Goal: Information Seeking & Learning: Understand process/instructions

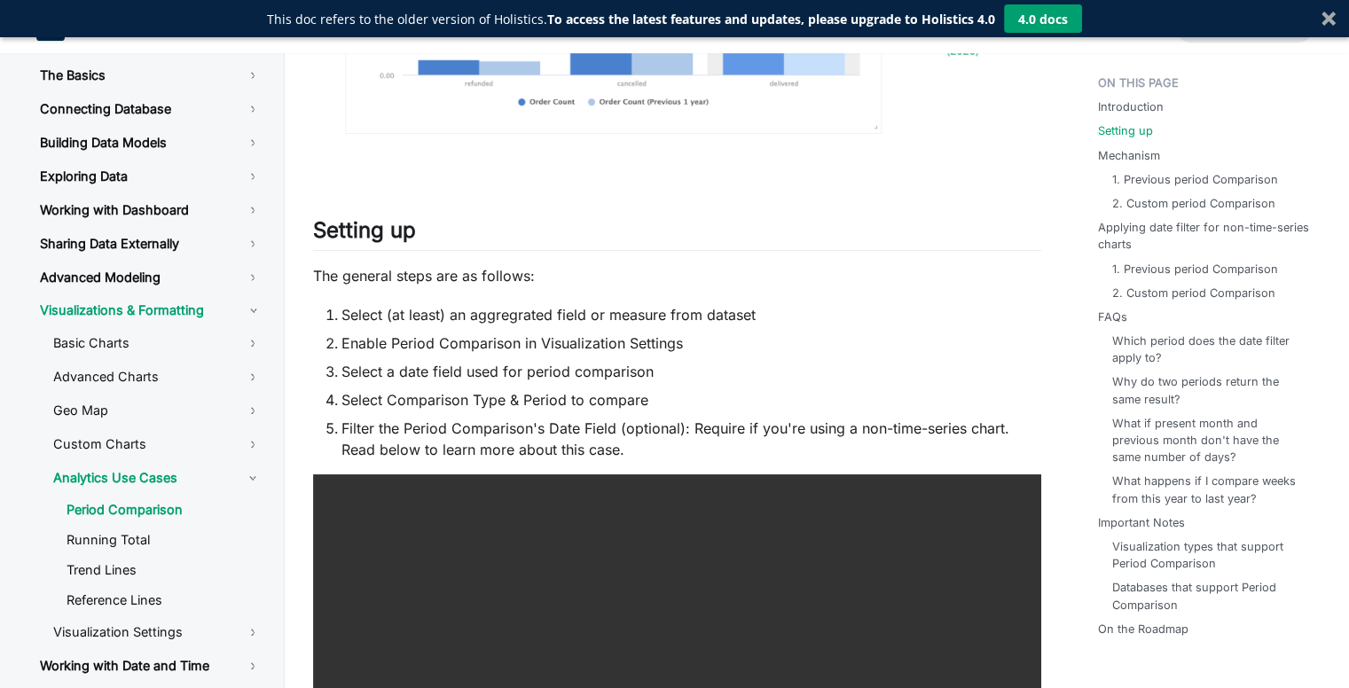
scroll to position [1330, 0]
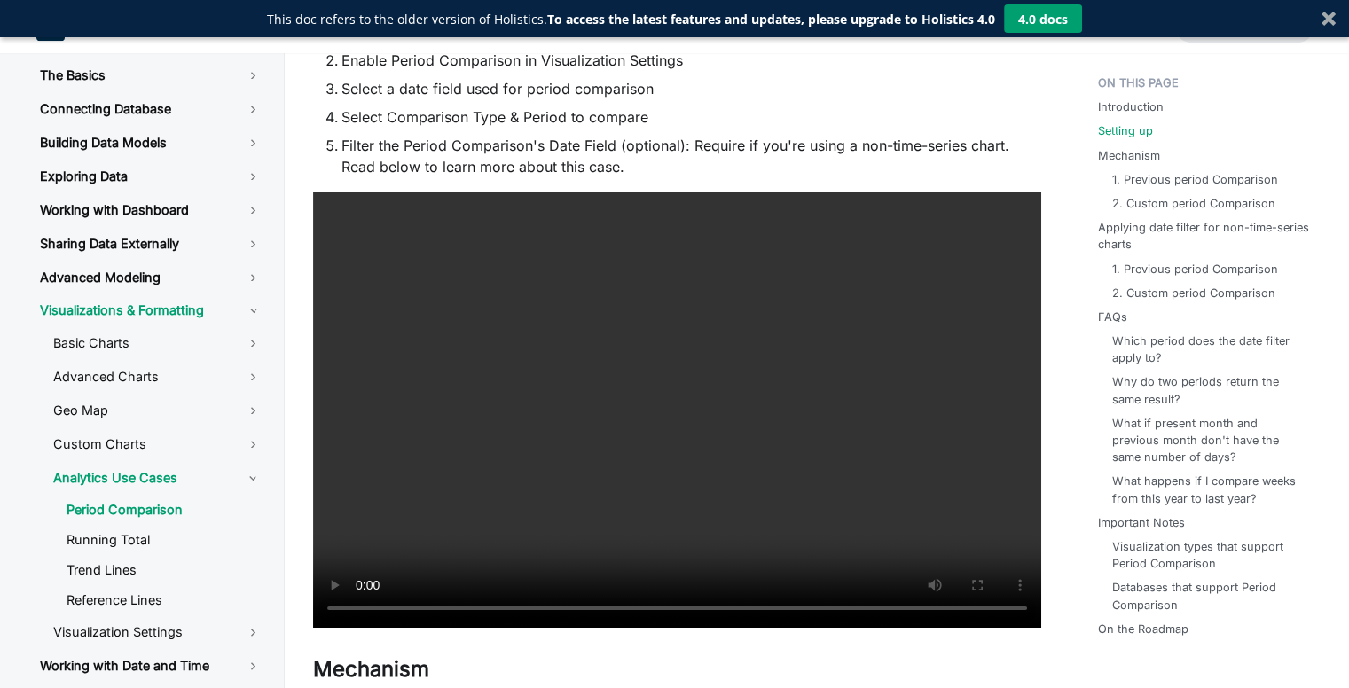
click at [645, 354] on video at bounding box center [677, 410] width 728 height 436
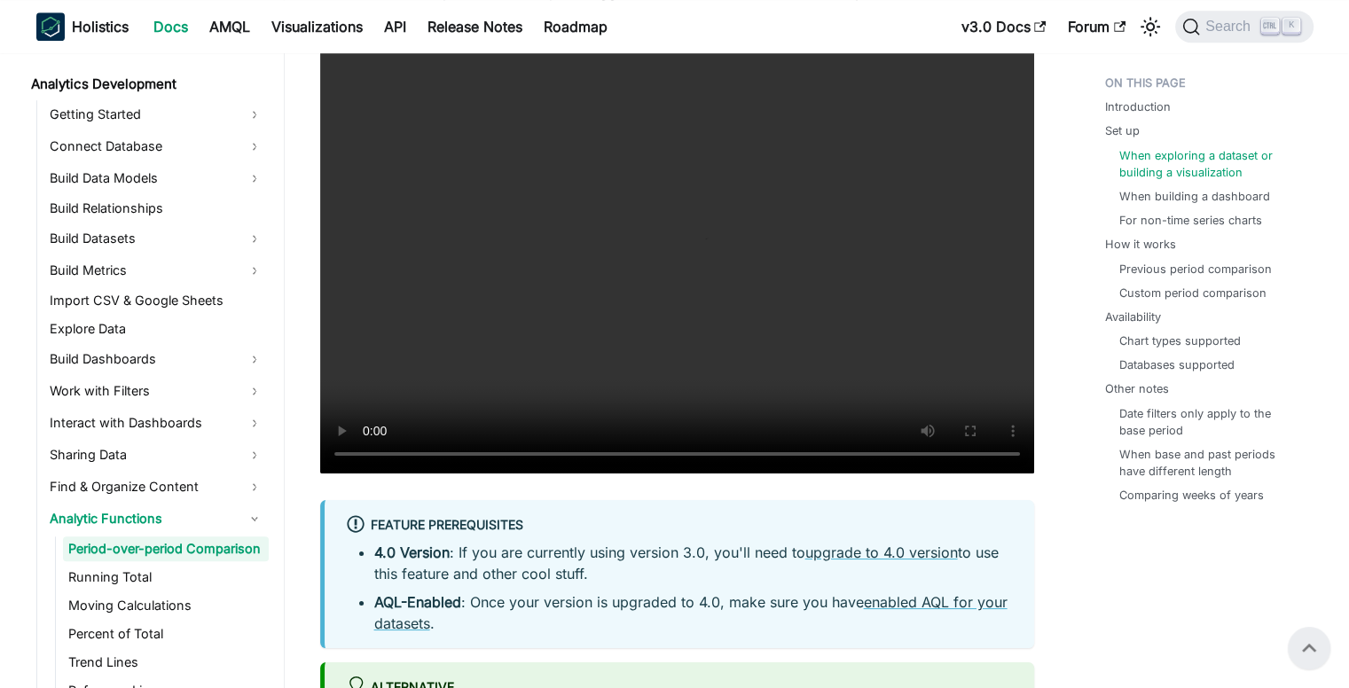
scroll to position [1685, 0]
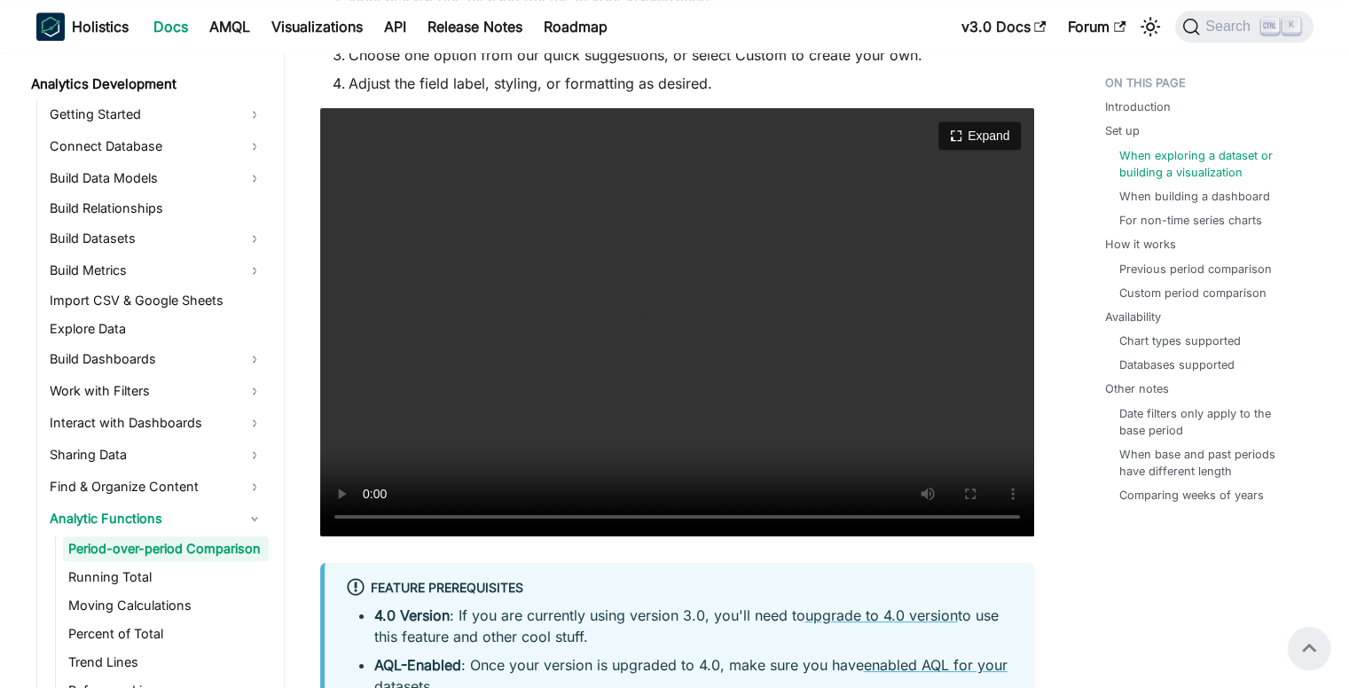
click at [566, 377] on video "Your browser does not support embedding video, but you can download it ." at bounding box center [677, 322] width 714 height 428
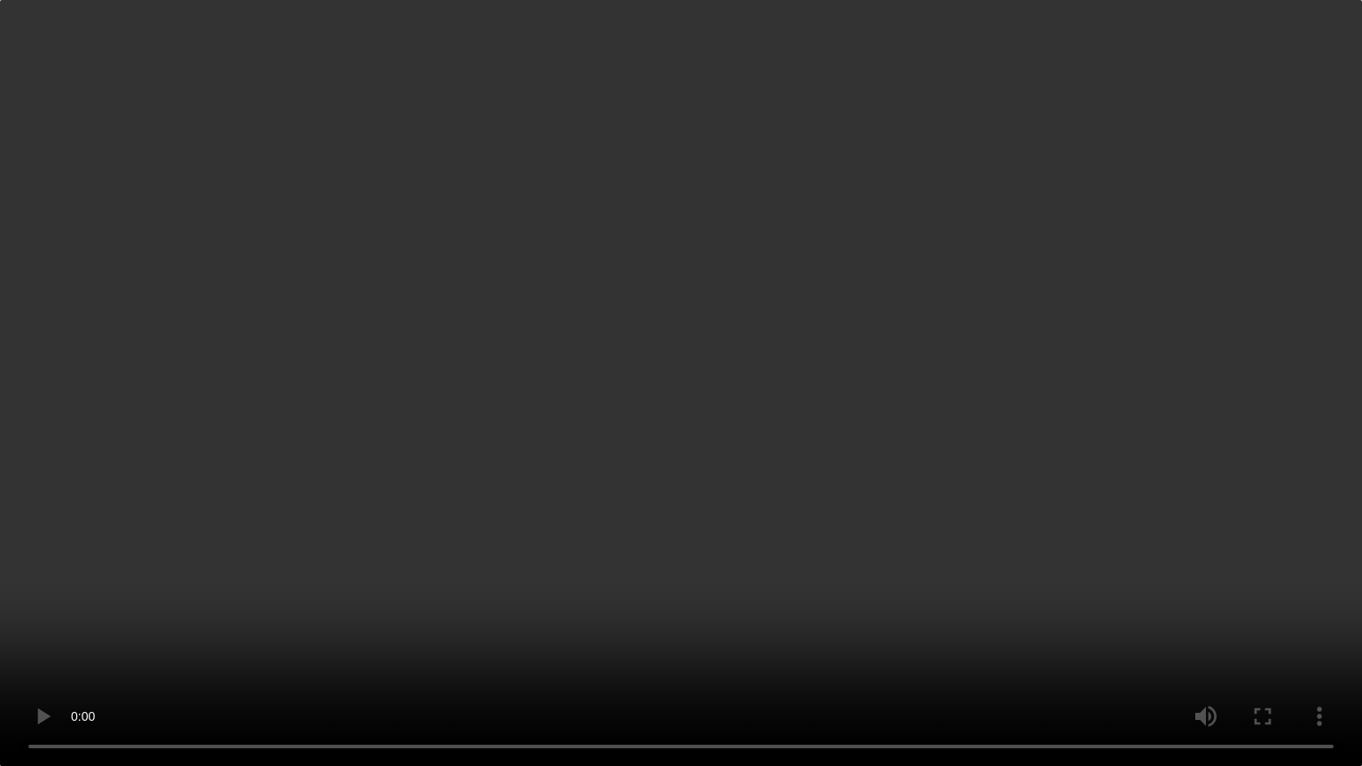
click at [654, 419] on video "Your browser does not support embedding video, but you can download it ." at bounding box center [681, 383] width 1362 height 766
click at [720, 192] on video "Your browser does not support embedding video, but you can download it ." at bounding box center [681, 383] width 1362 height 766
click at [771, 346] on video "Your browser does not support embedding video, but you can download it ." at bounding box center [681, 383] width 1362 height 766
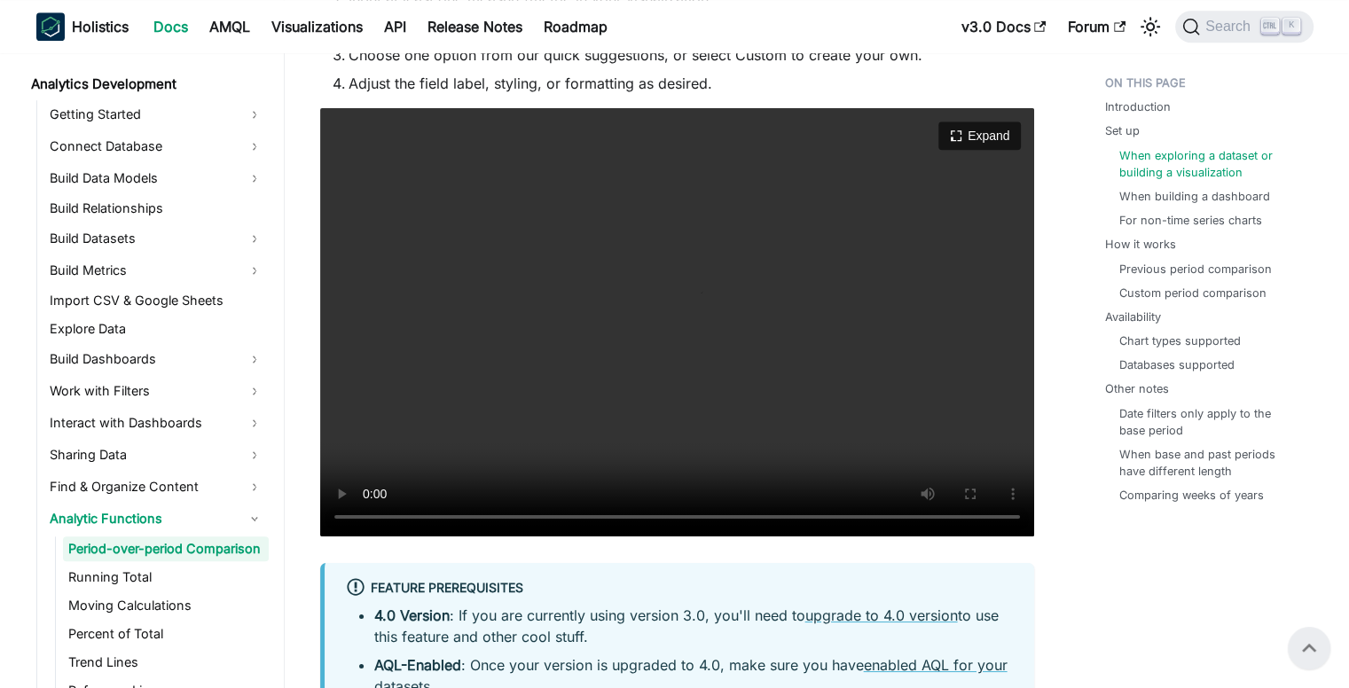
click at [826, 368] on video "Your browser does not support embedding video, but you can download it ." at bounding box center [677, 322] width 714 height 428
click at [679, 272] on video "Your browser does not support embedding video, but you can download it ." at bounding box center [677, 322] width 714 height 428
click at [493, 383] on video "Your browser does not support embedding video, but you can download it ." at bounding box center [677, 322] width 714 height 428
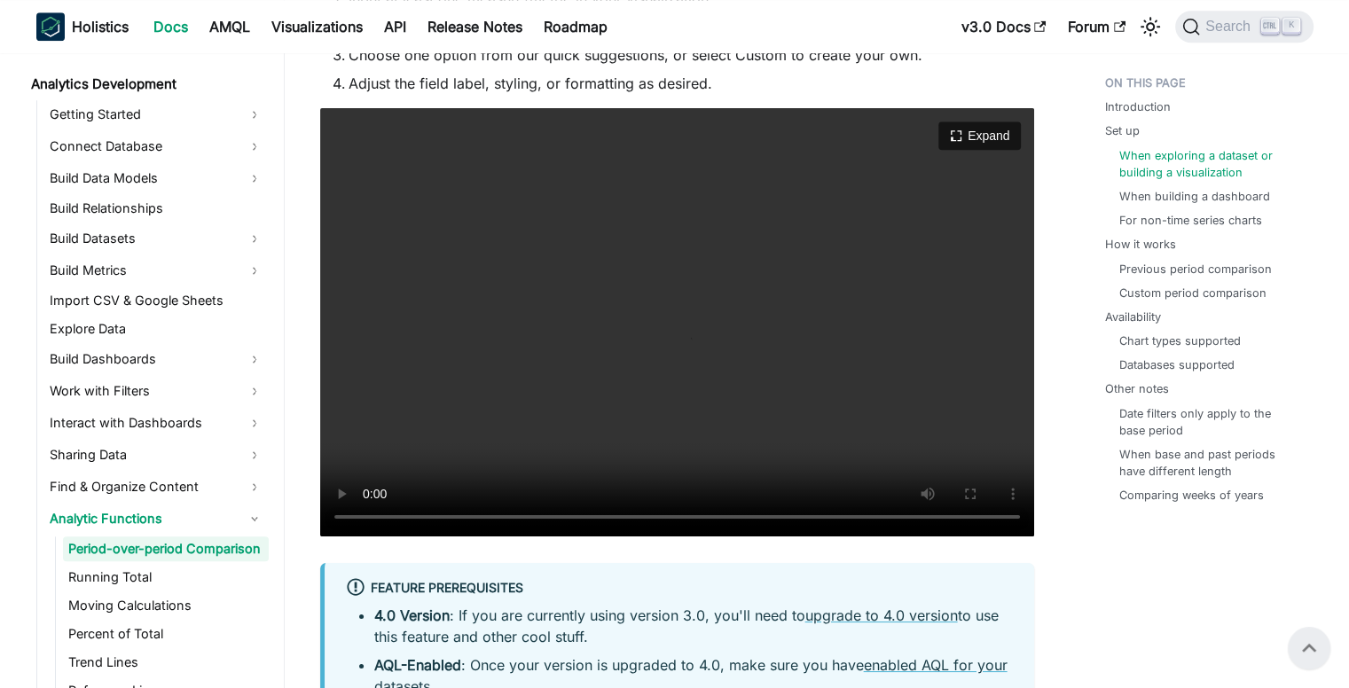
click at [763, 400] on video "Your browser does not support embedding video, but you can download it ." at bounding box center [677, 322] width 714 height 428
click at [661, 393] on video "Your browser does not support embedding video, but you can download it ." at bounding box center [677, 322] width 714 height 428
